Goal: Task Accomplishment & Management: Manage account settings

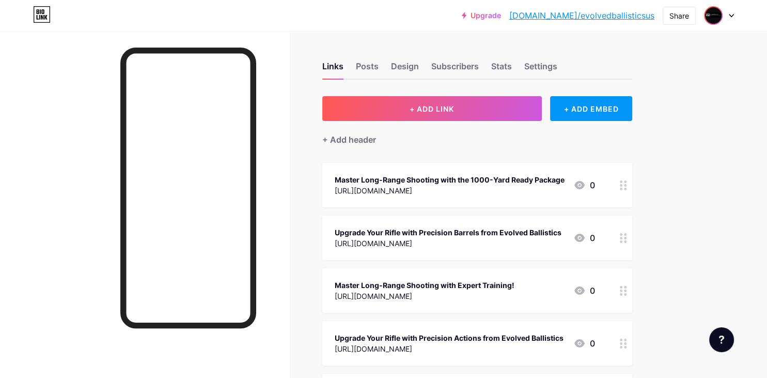
drag, startPoint x: 723, startPoint y: 16, endPoint x: 721, endPoint y: 24, distance: 8.0
click at [723, 17] on div at bounding box center [719, 15] width 30 height 19
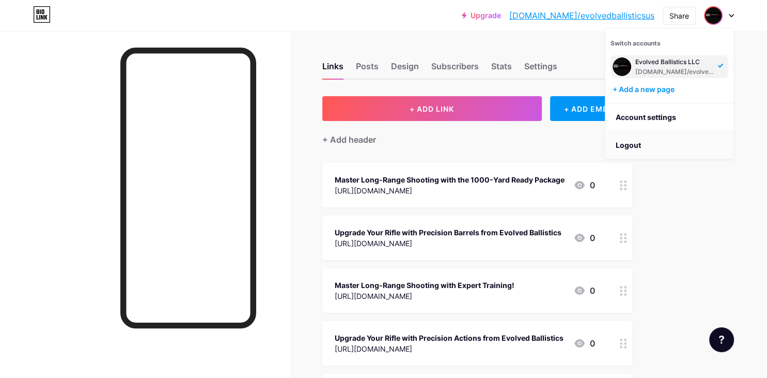
click at [650, 142] on li "Logout" at bounding box center [670, 145] width 128 height 28
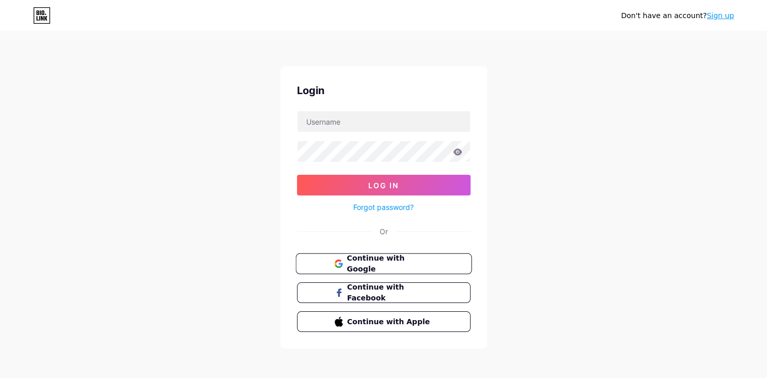
click at [373, 265] on span "Continue with Google" at bounding box center [390, 264] width 86 height 22
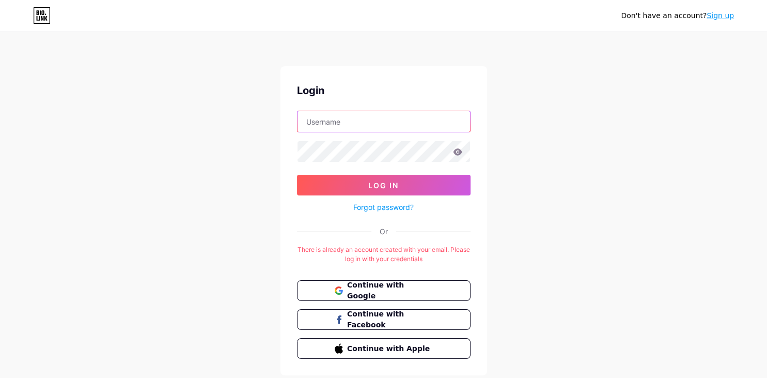
click at [355, 127] on input "text" at bounding box center [384, 121] width 173 height 21
click at [561, 240] on div "Don't have an account? Sign up Login Log In Forgot password? Or There is alread…" at bounding box center [383, 204] width 767 height 408
